Goal: Task Accomplishment & Management: Manage account settings

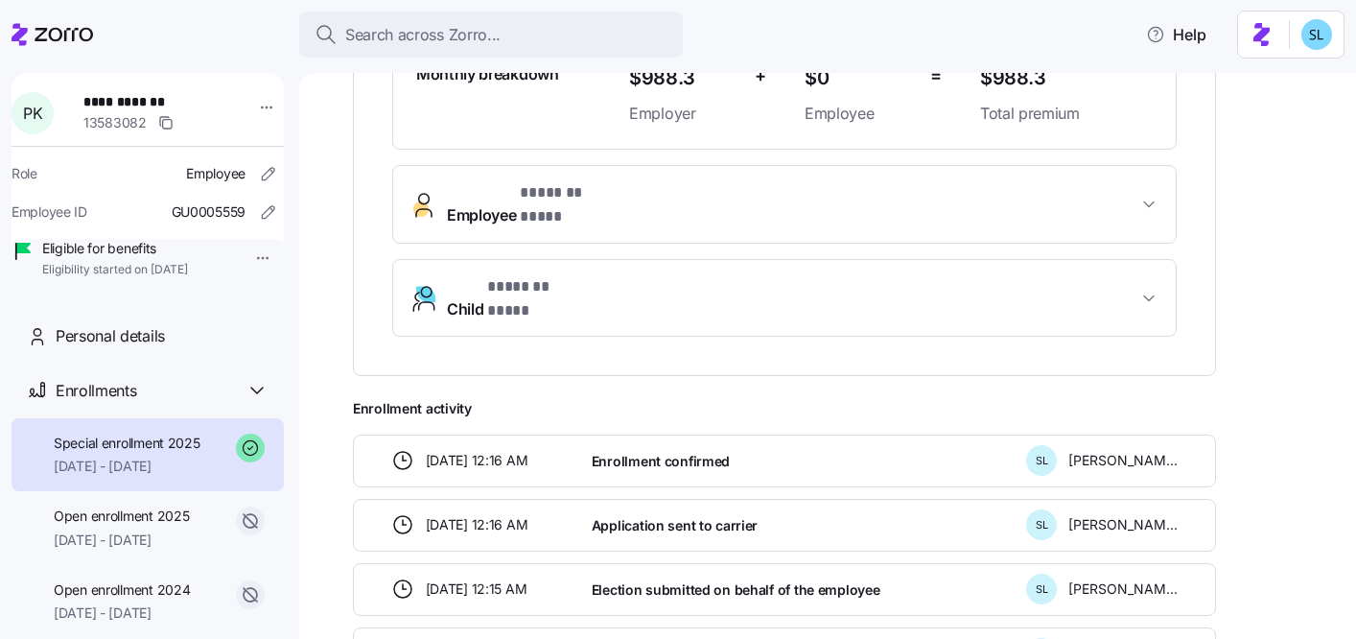
scroll to position [624, 0]
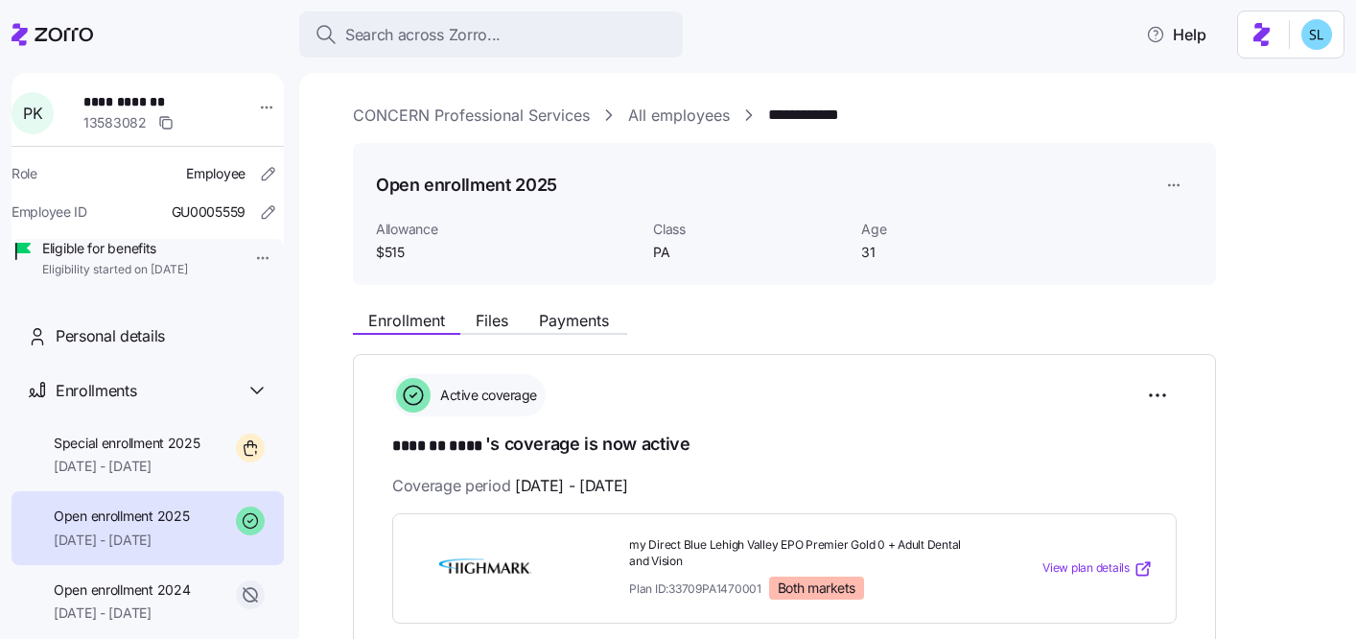
click at [595, 36] on div "Search across Zorro..." at bounding box center [490, 35] width 353 height 24
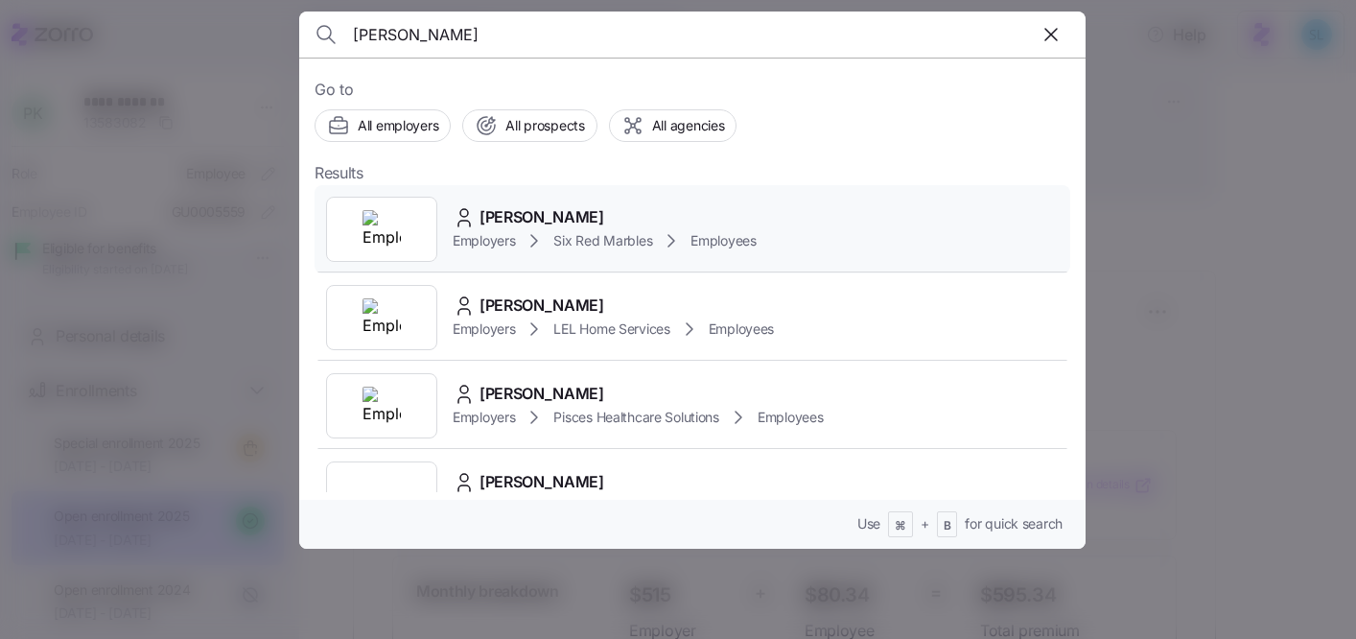
type input "cary drak"
click at [612, 188] on div "Cary Drake Employers Six Red Marbles Employees" at bounding box center [692, 229] width 756 height 88
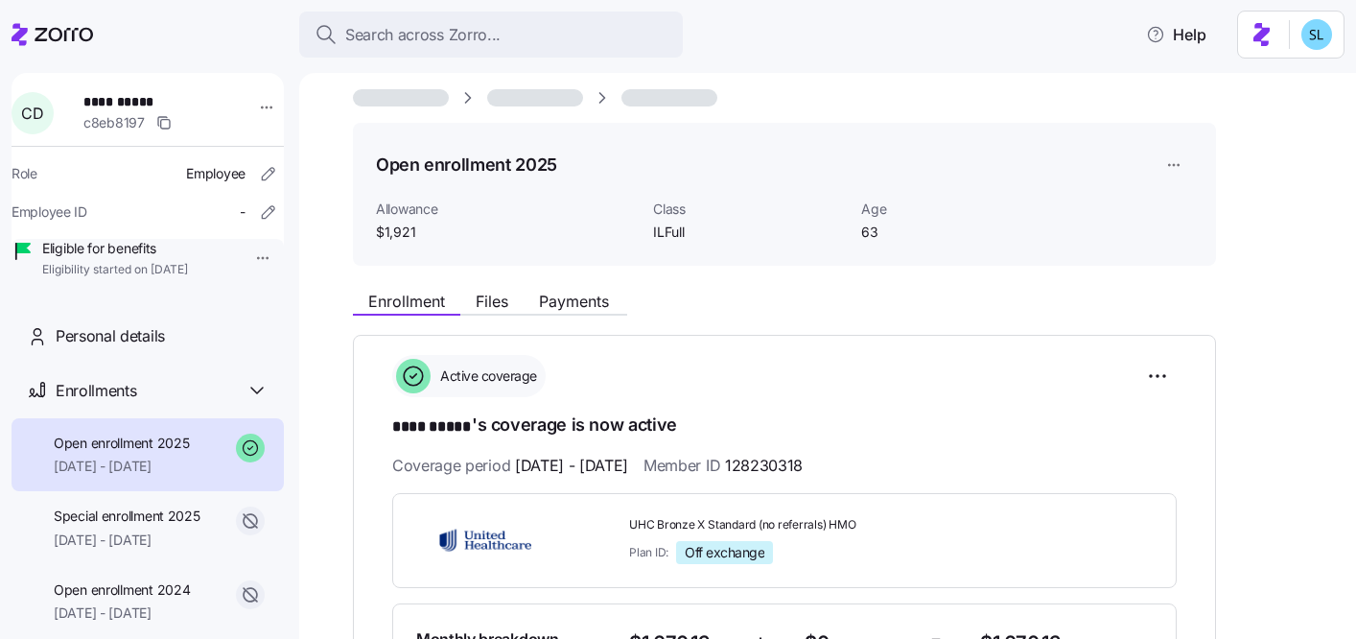
scroll to position [31, 0]
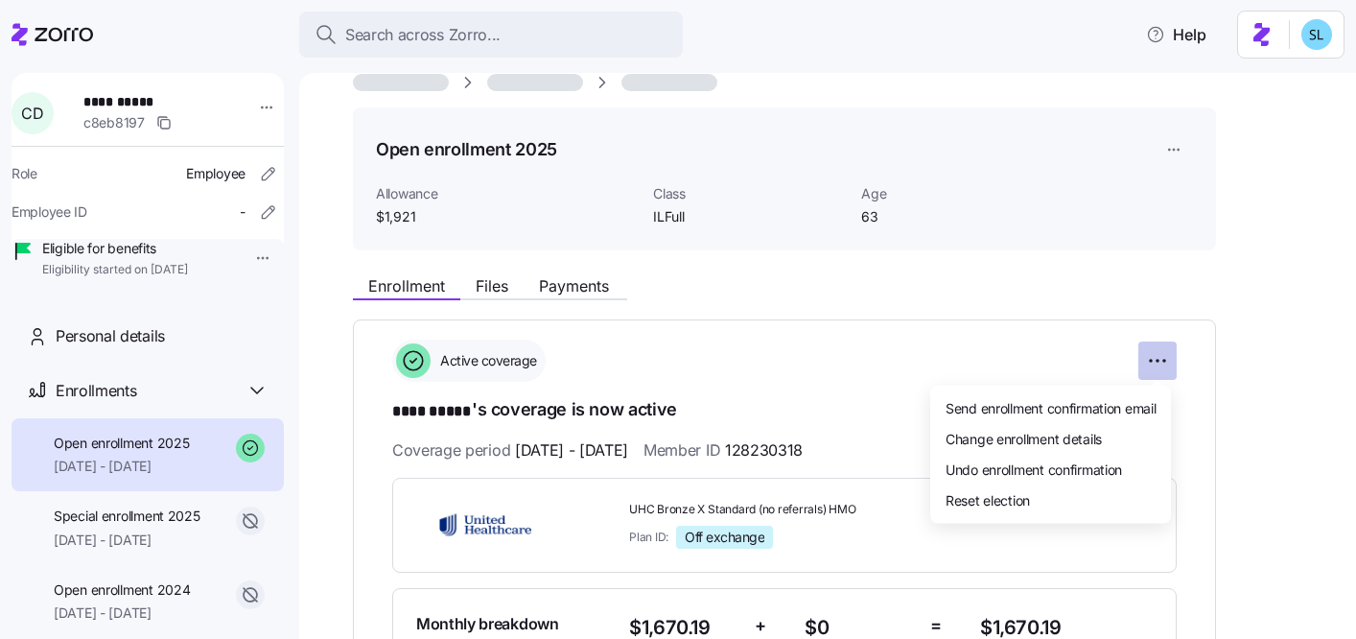
click at [1150, 360] on html "**********" at bounding box center [678, 313] width 1356 height 627
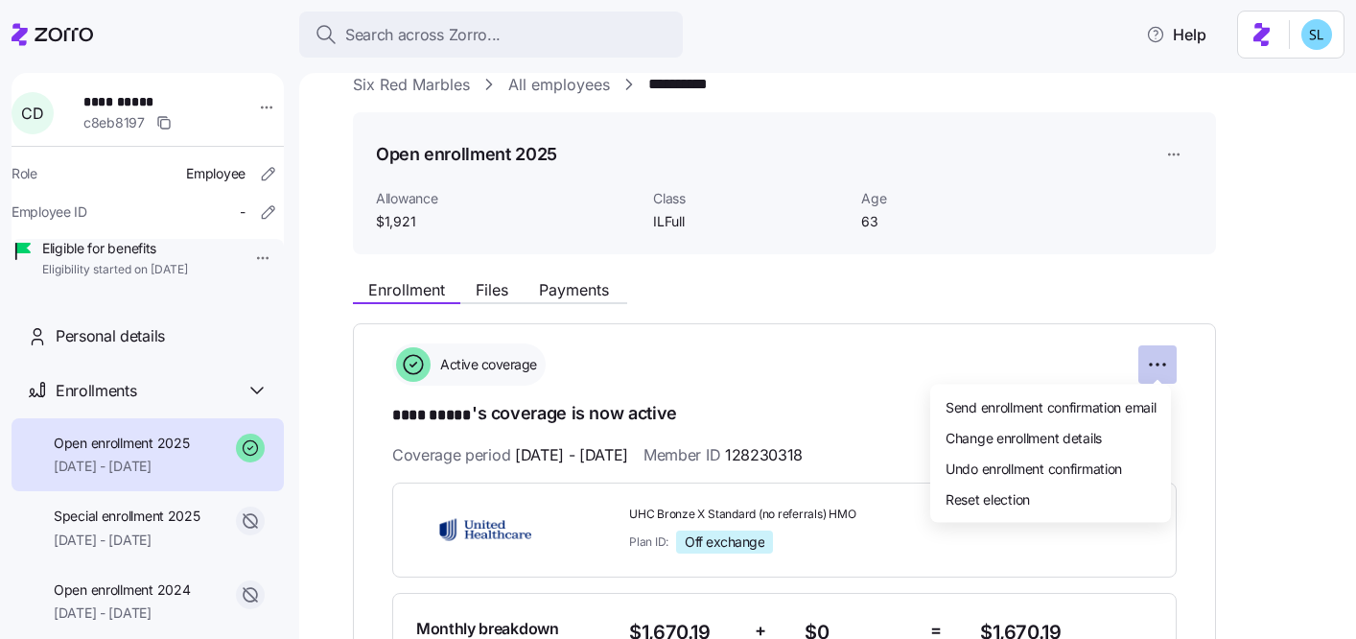
scroll to position [35, 0]
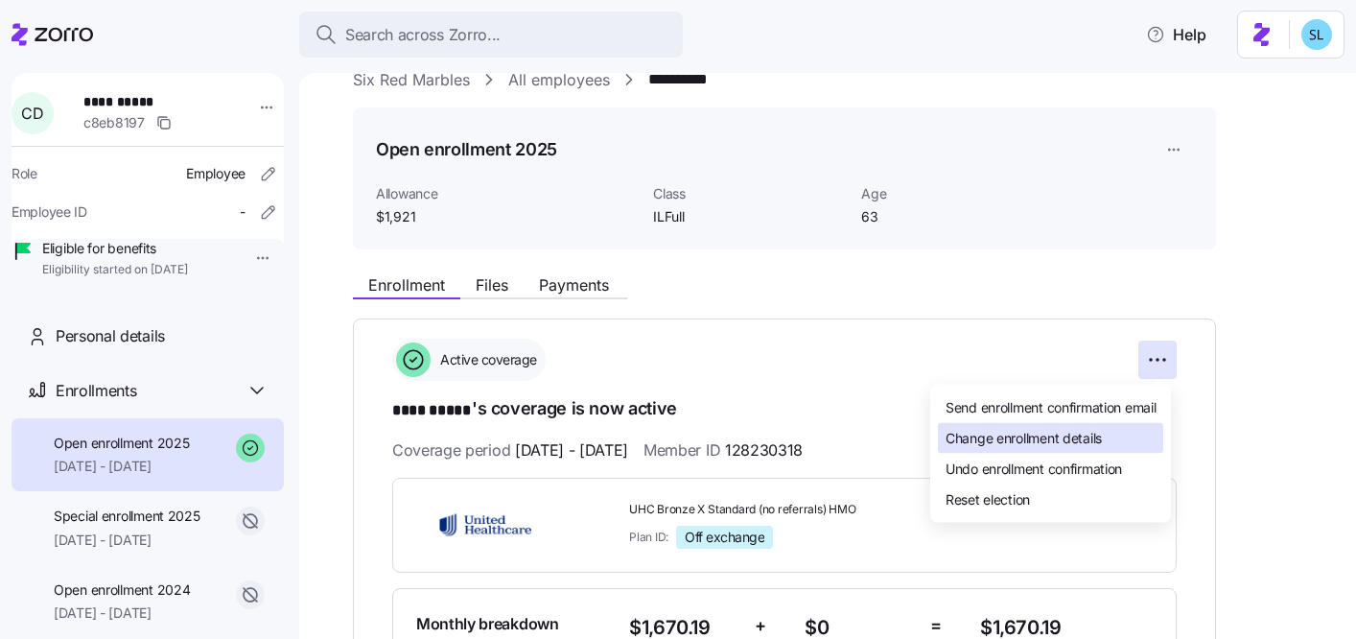
click at [1105, 434] on div "Change enrollment details" at bounding box center [1050, 438] width 225 height 31
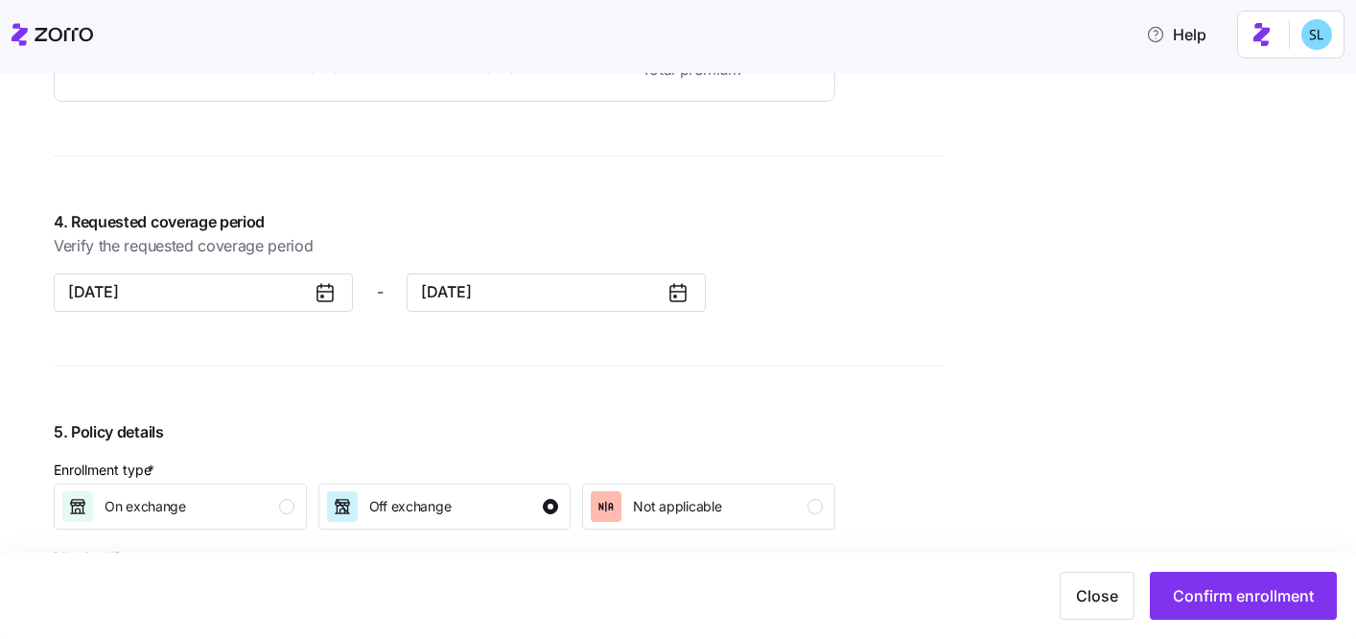
scroll to position [1755, 0]
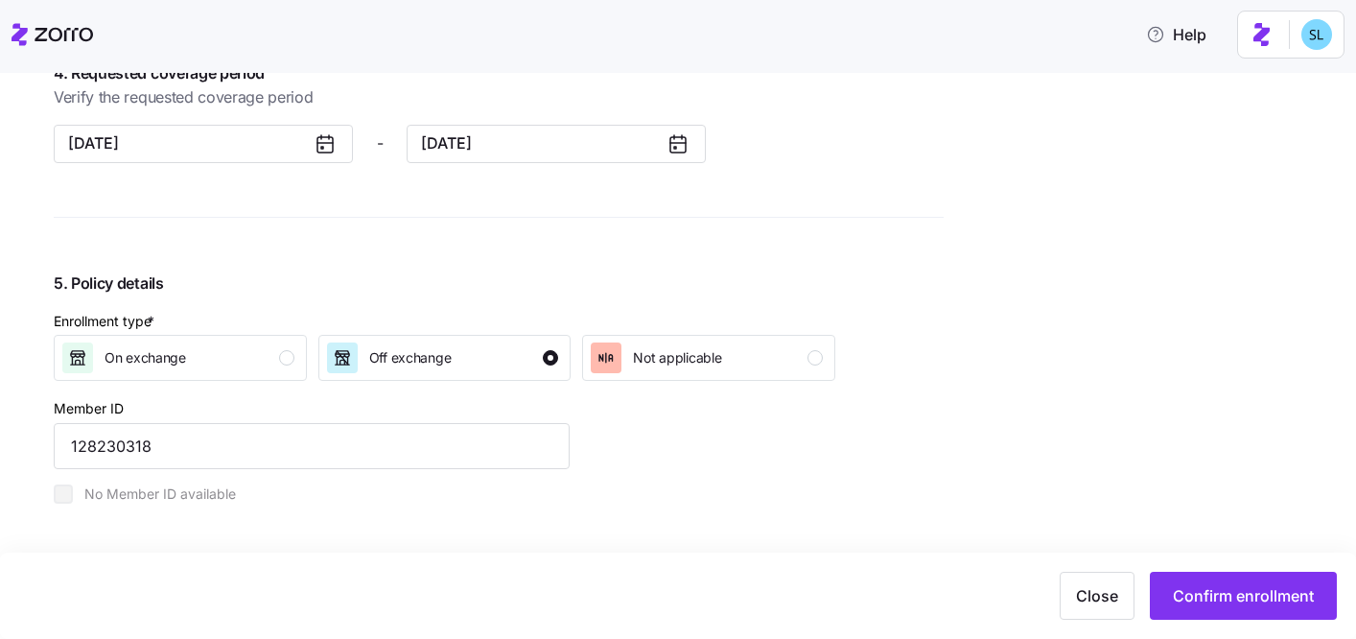
click at [337, 140] on div at bounding box center [333, 144] width 38 height 36
click at [329, 140] on icon at bounding box center [325, 143] width 23 height 23
click at [270, 137] on button "[DATE]" at bounding box center [203, 144] width 299 height 38
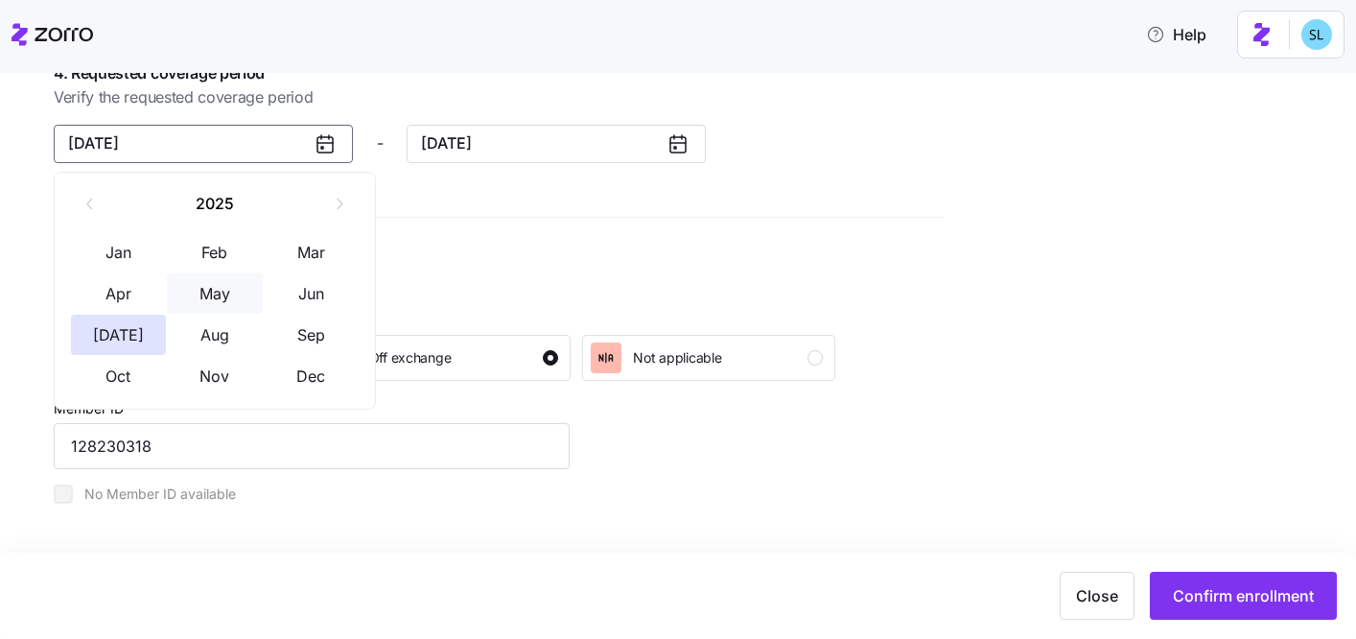
click at [239, 282] on button "May" at bounding box center [215, 293] width 96 height 40
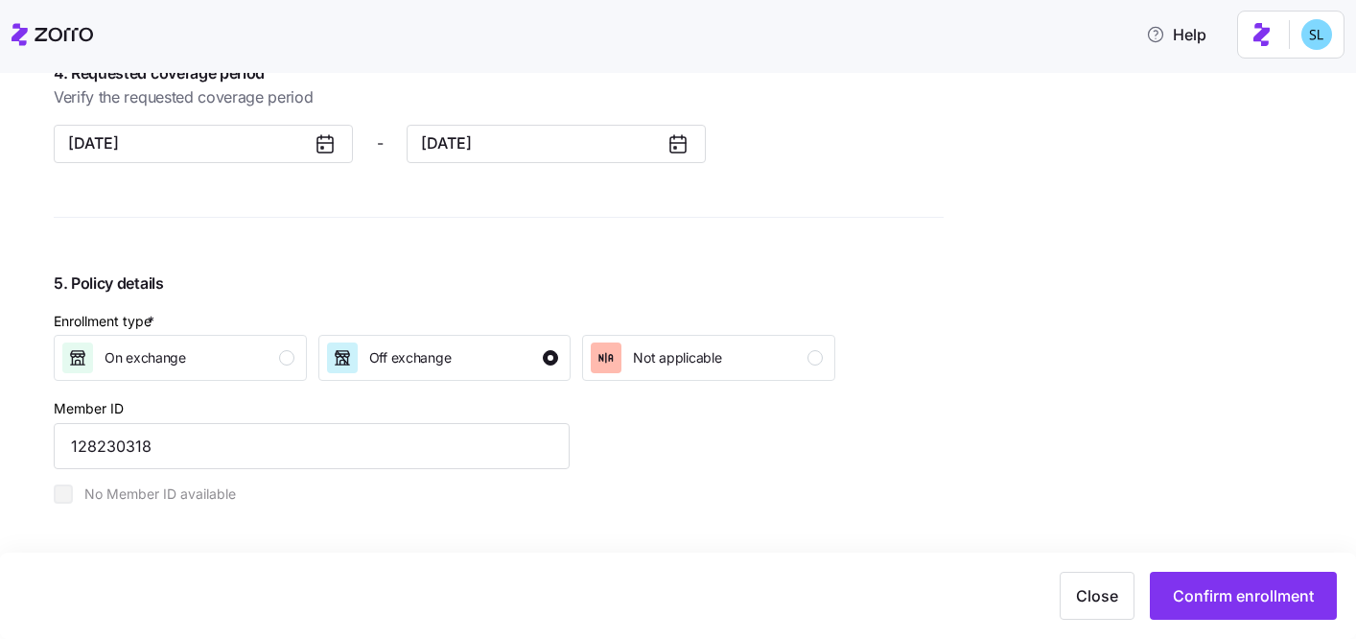
scroll to position [2388, 0]
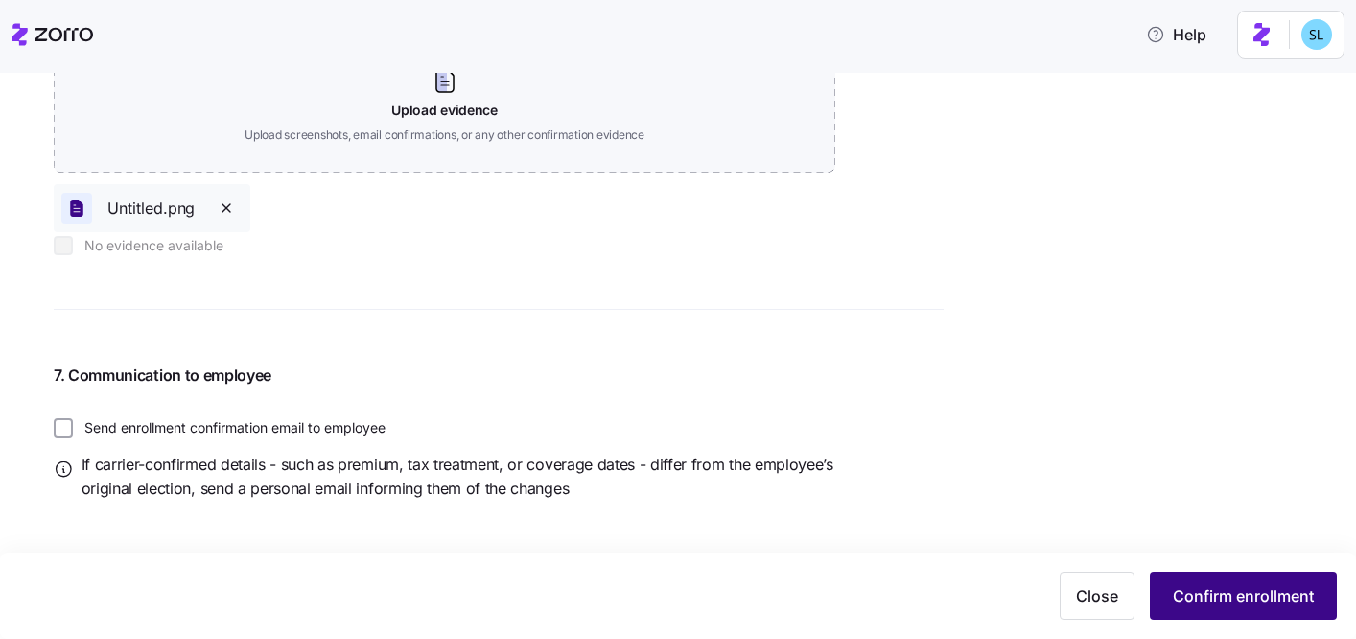
click at [1263, 591] on span "Confirm enrollment" at bounding box center [1243, 595] width 141 height 23
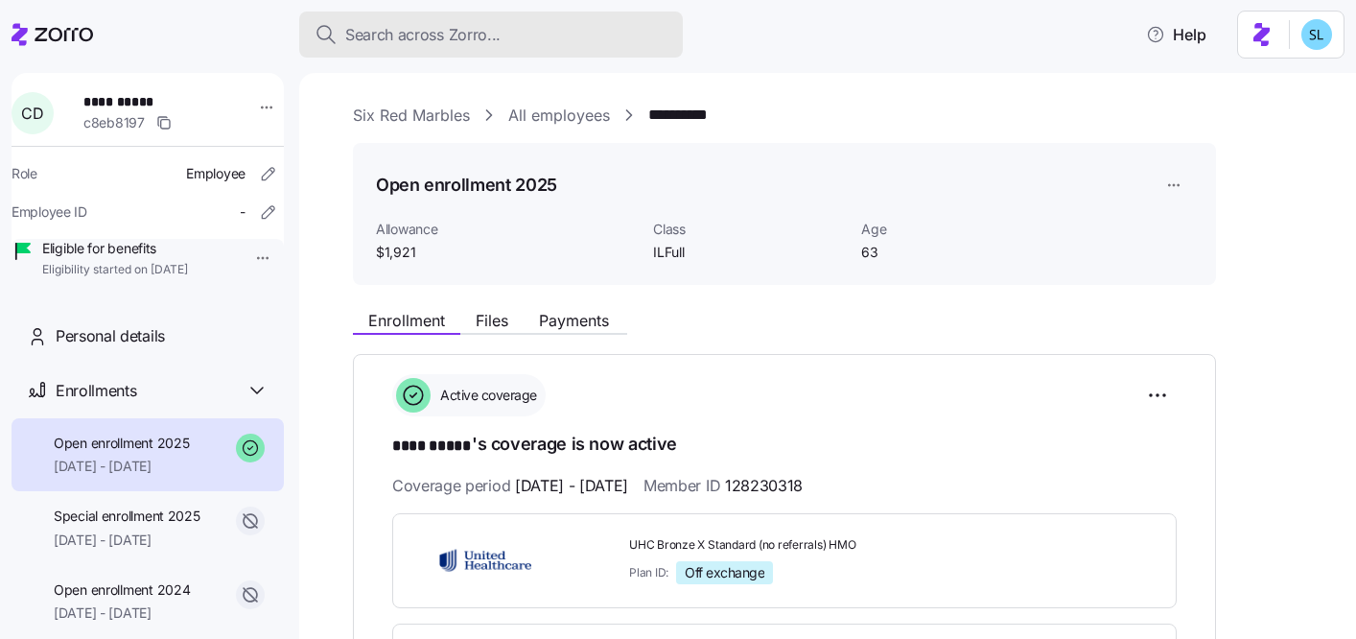
click at [407, 40] on span "Search across Zorro..." at bounding box center [422, 35] width 155 height 24
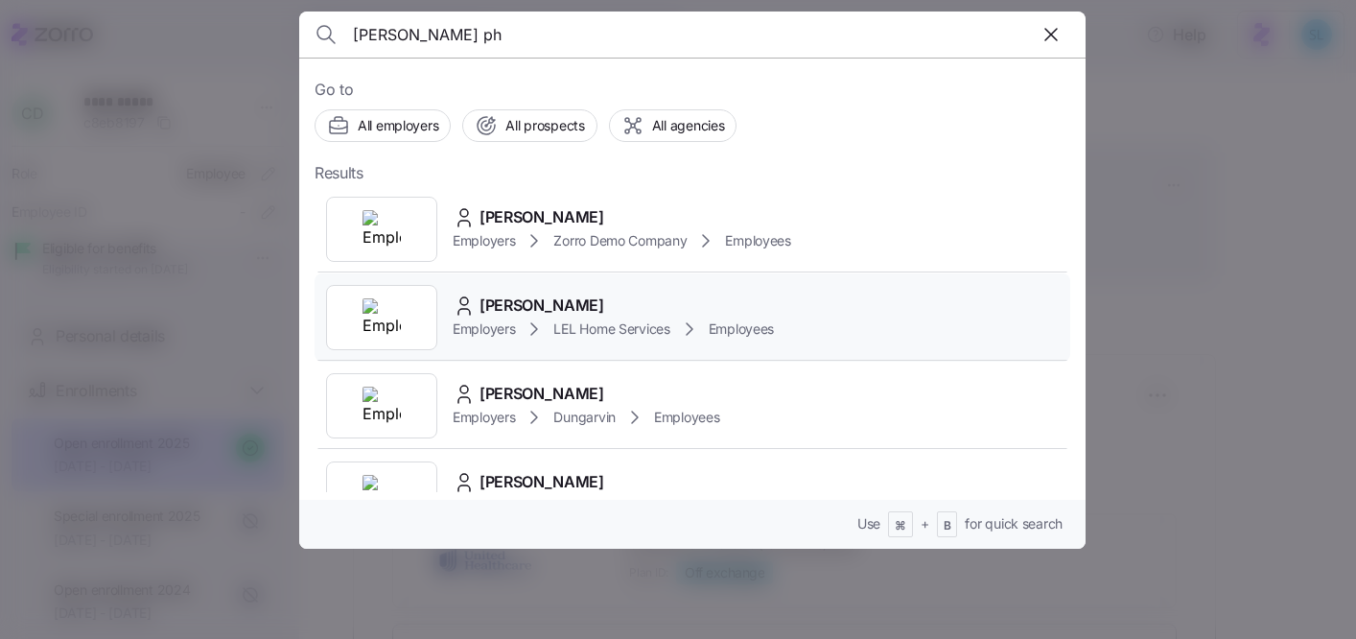
type input "[PERSON_NAME] ph"
click at [543, 301] on span "[PERSON_NAME]" at bounding box center [541, 305] width 125 height 24
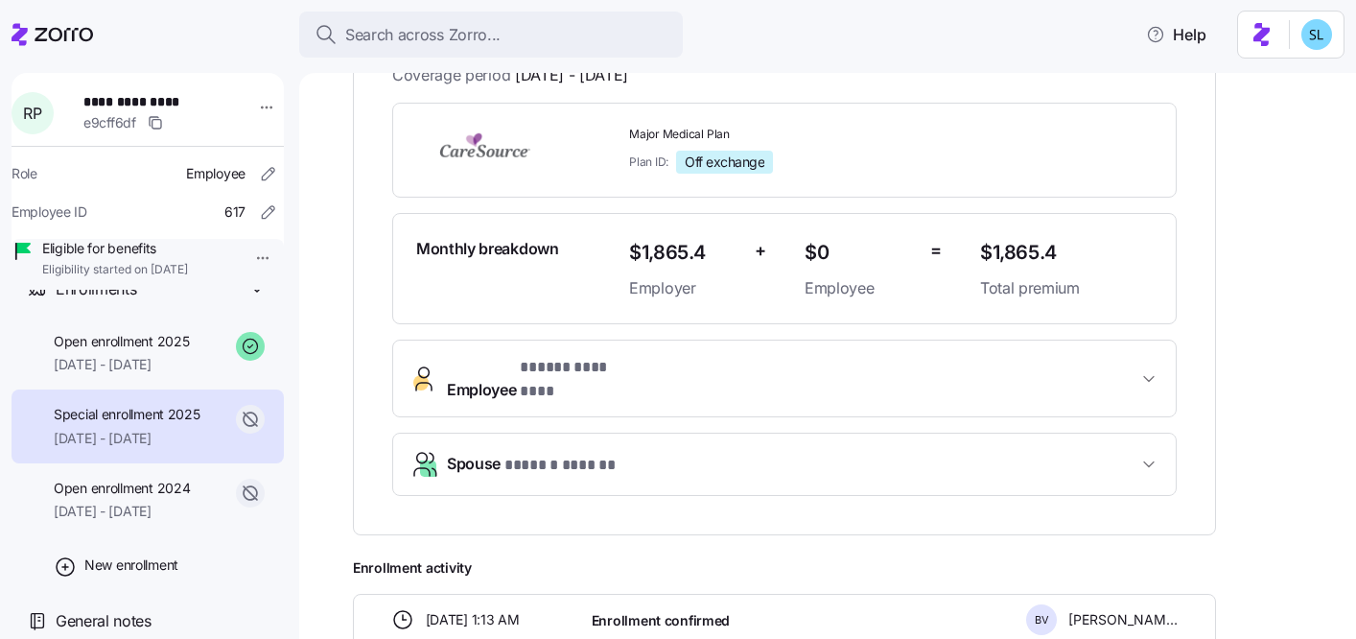
scroll to position [430, 0]
click at [70, 363] on span "[DATE] - [DATE]" at bounding box center [121, 364] width 135 height 19
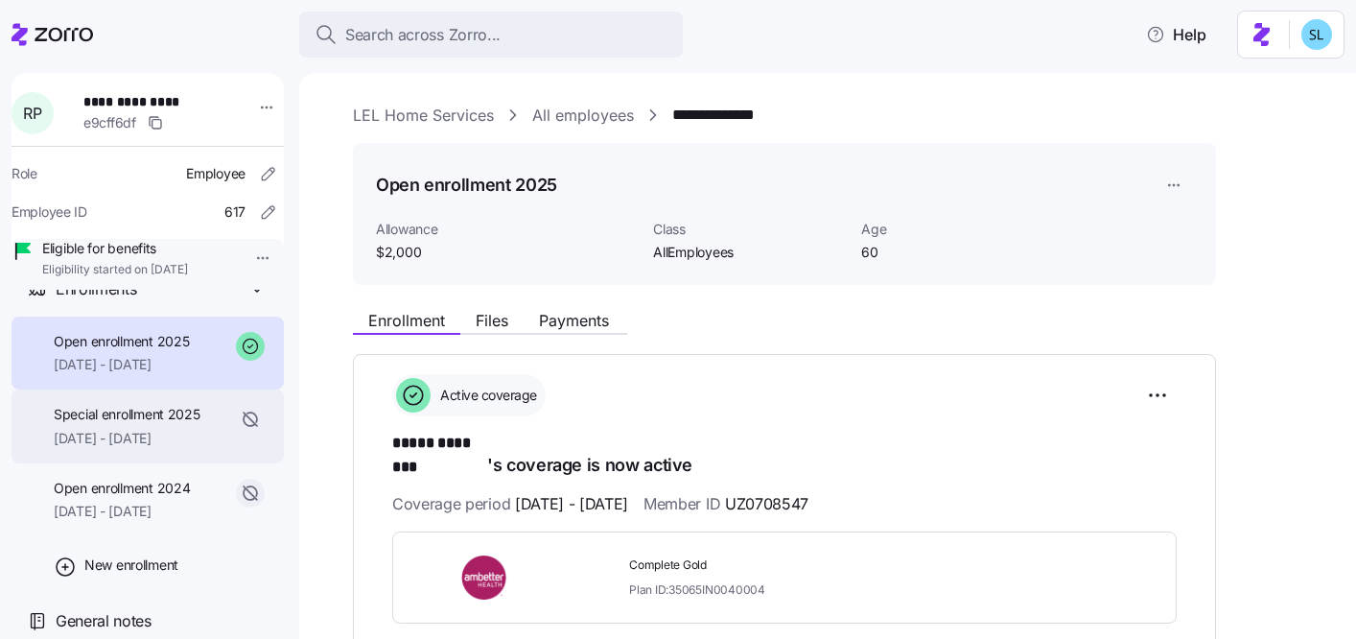
click at [124, 449] on div "Special enrollment 2025 [DATE] - [DATE]" at bounding box center [148, 426] width 272 height 74
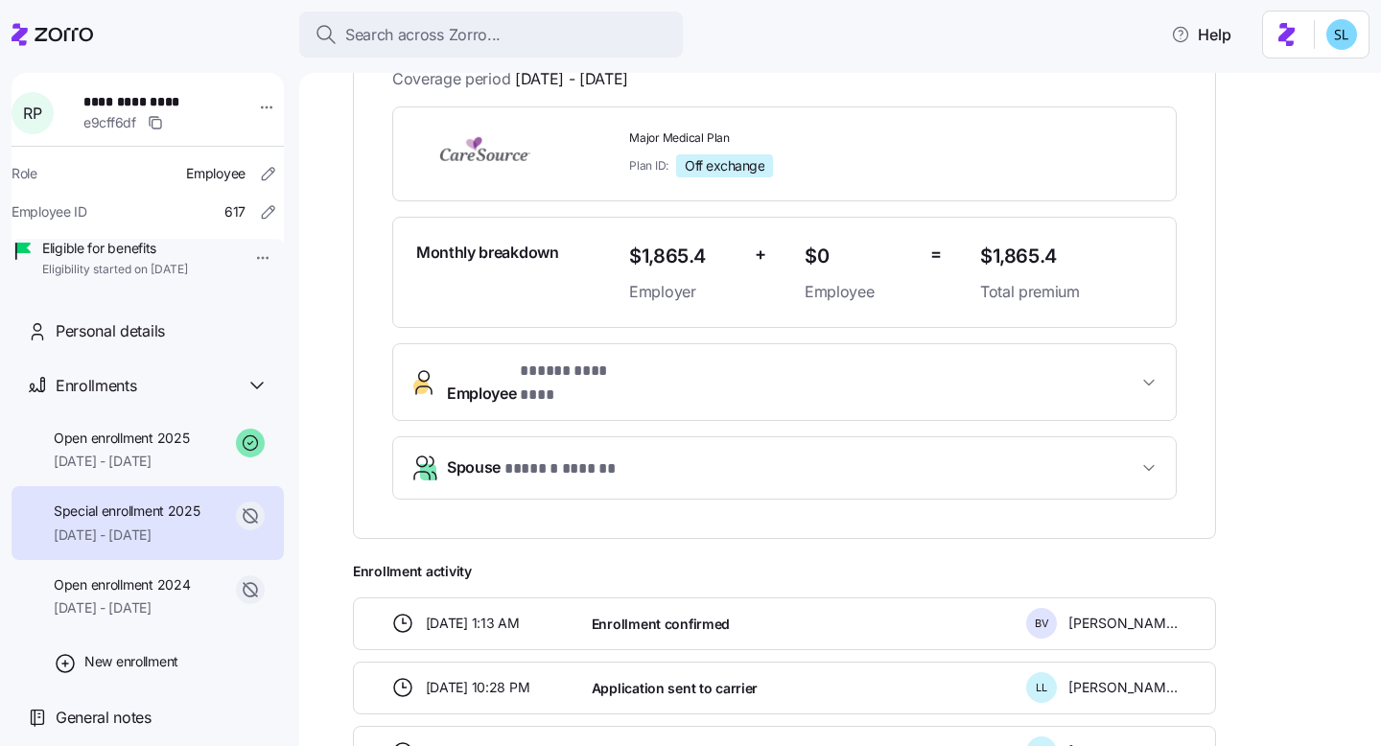
scroll to position [32, 0]
click at [130, 470] on span "[DATE] - [DATE]" at bounding box center [121, 461] width 135 height 19
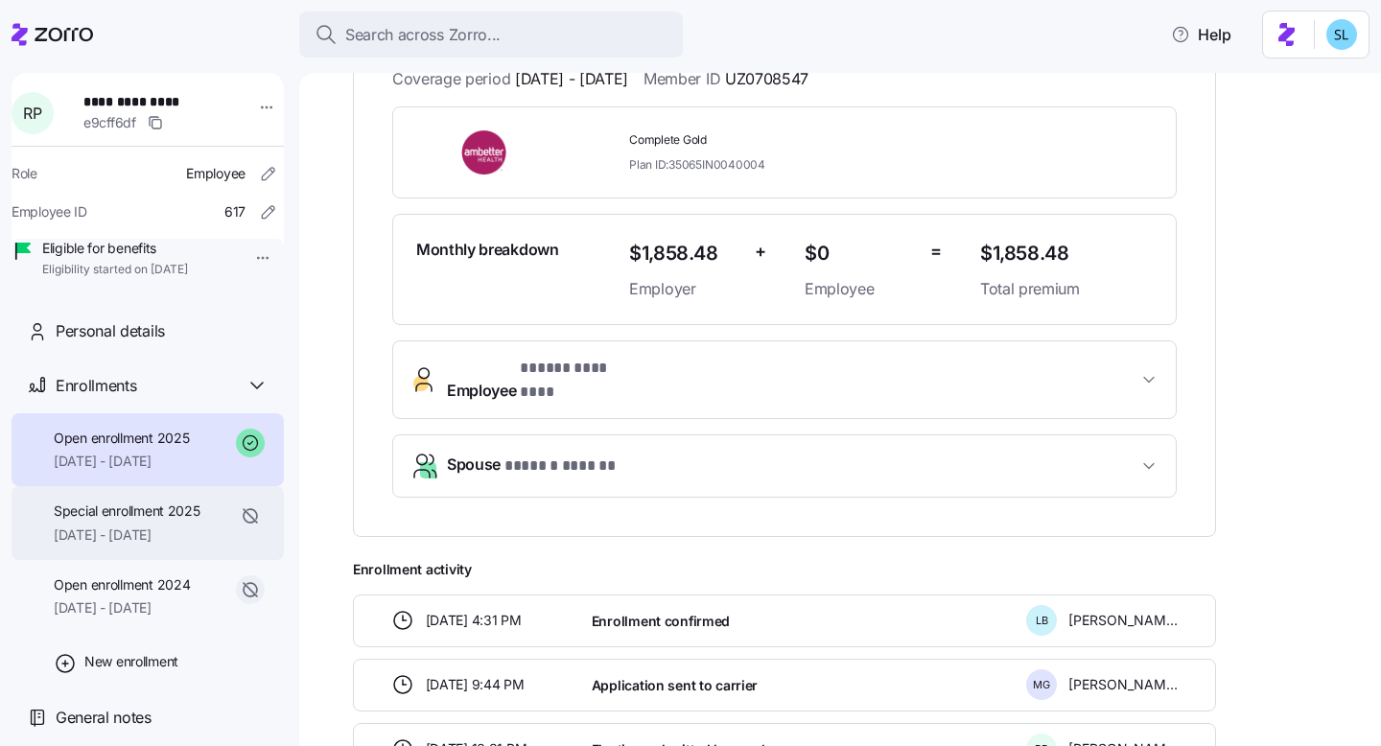
click at [131, 521] on div "Special enrollment 2025 [DATE] - [DATE]" at bounding box center [127, 522] width 147 height 43
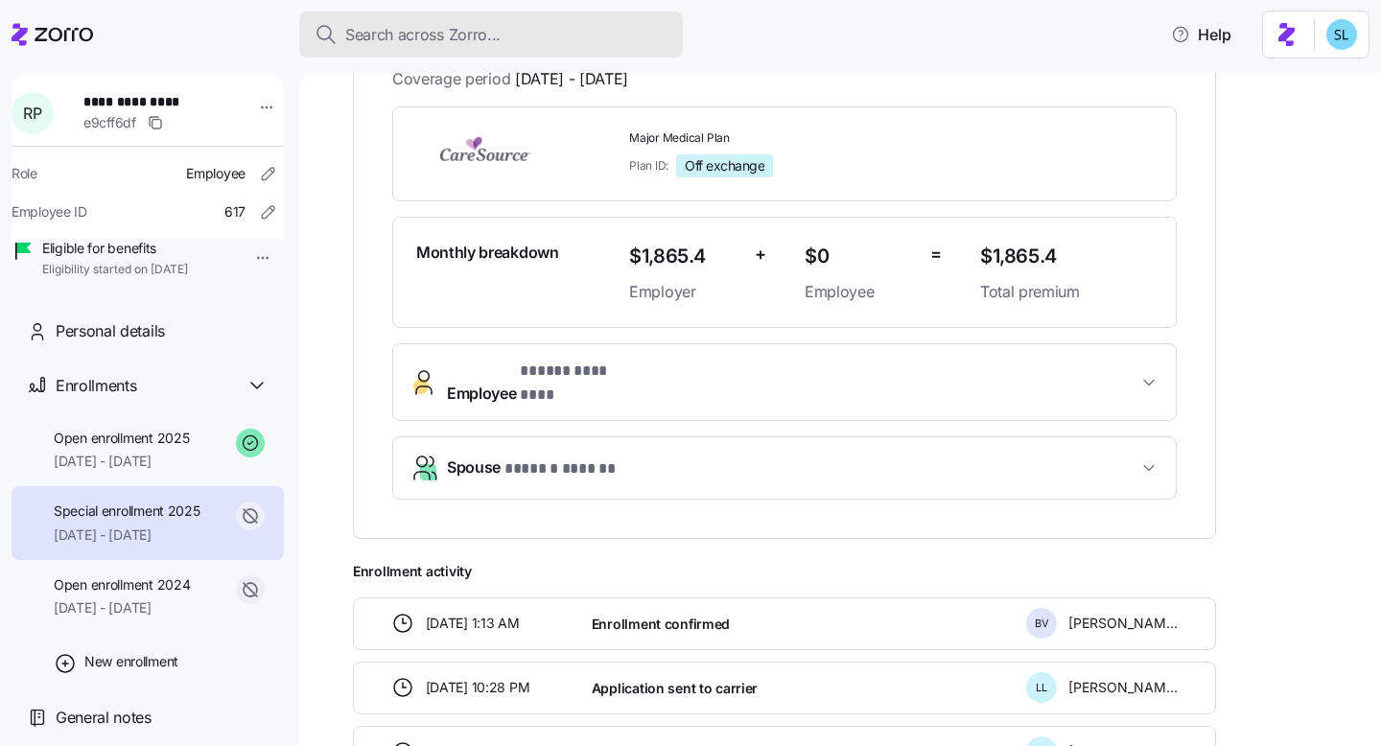
click at [598, 37] on div "Search across Zorro..." at bounding box center [490, 35] width 353 height 24
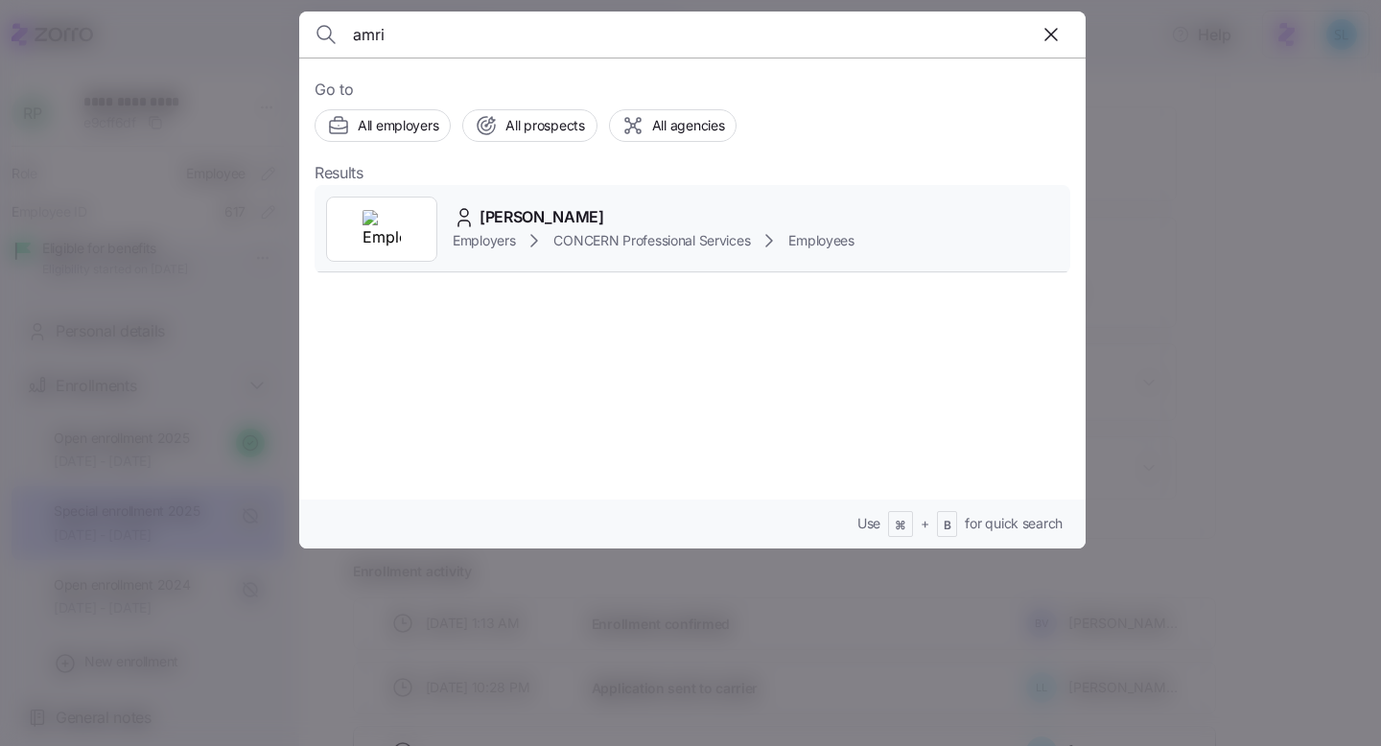
type input "amri"
click at [524, 215] on span "[PERSON_NAME]" at bounding box center [541, 217] width 125 height 24
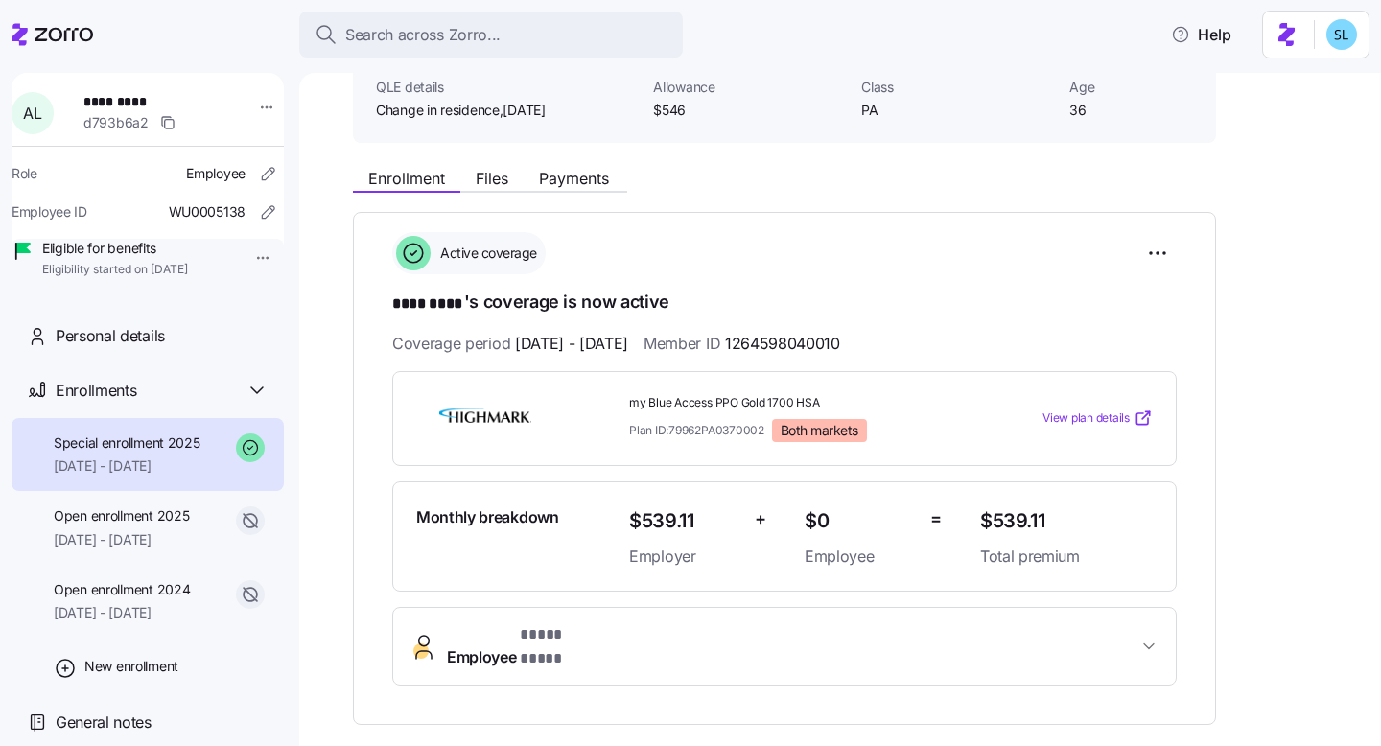
scroll to position [153, 0]
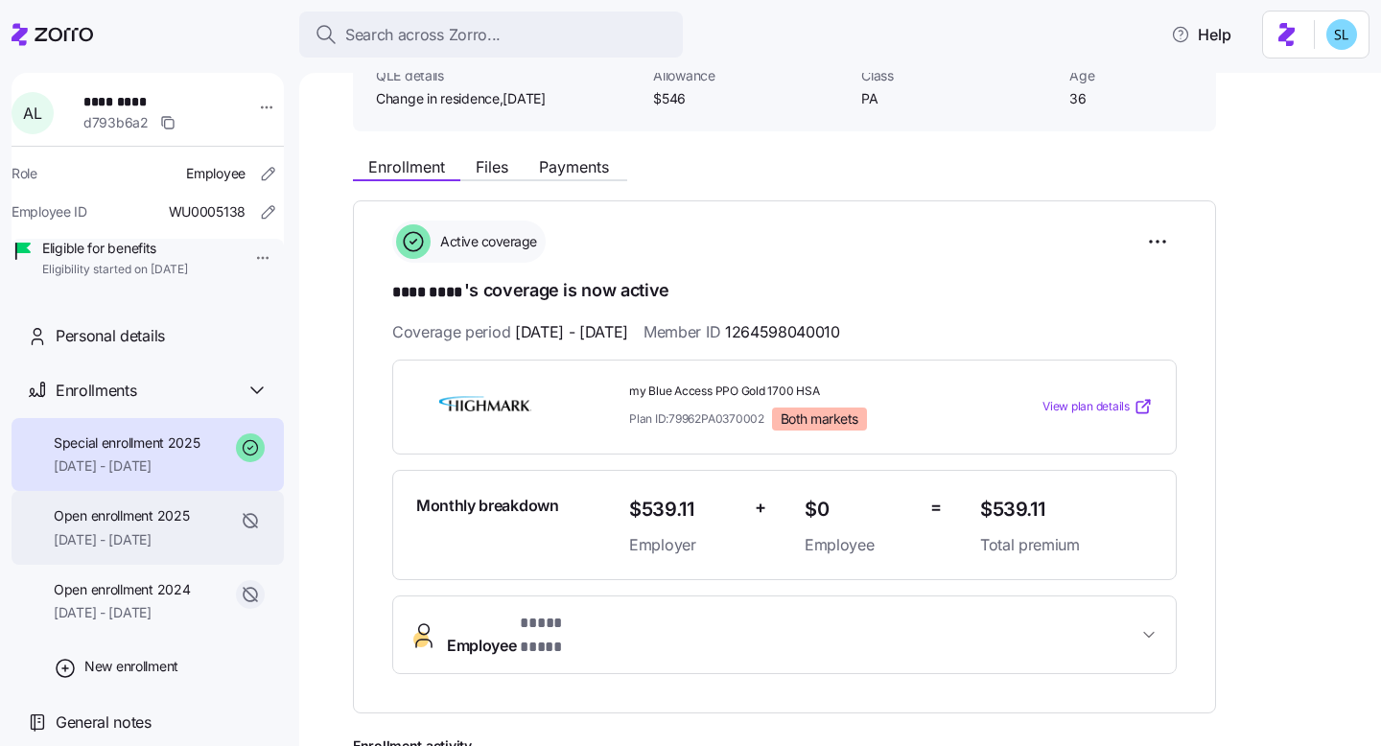
click at [106, 565] on div "Open enrollment 2025 [DATE] - [DATE]" at bounding box center [148, 528] width 272 height 74
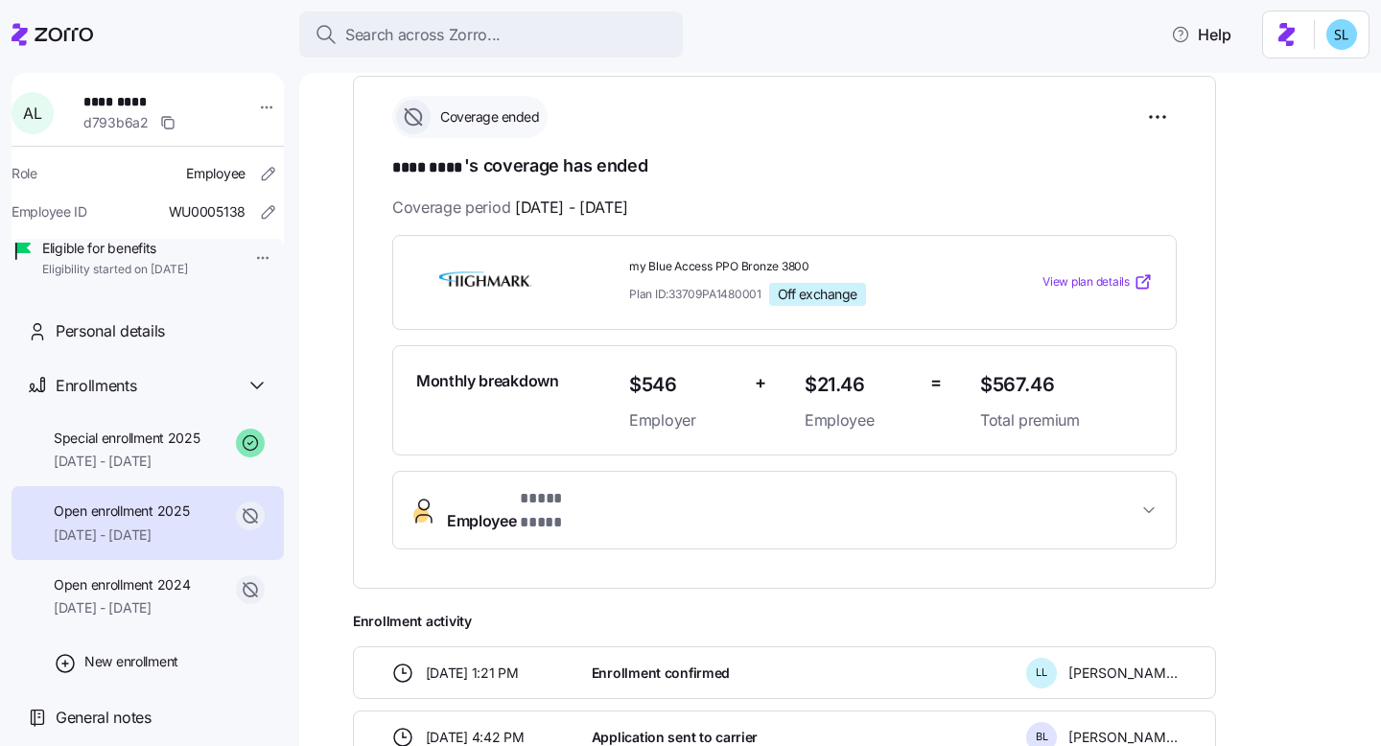
scroll to position [249, 0]
